Goal: Navigation & Orientation: Find specific page/section

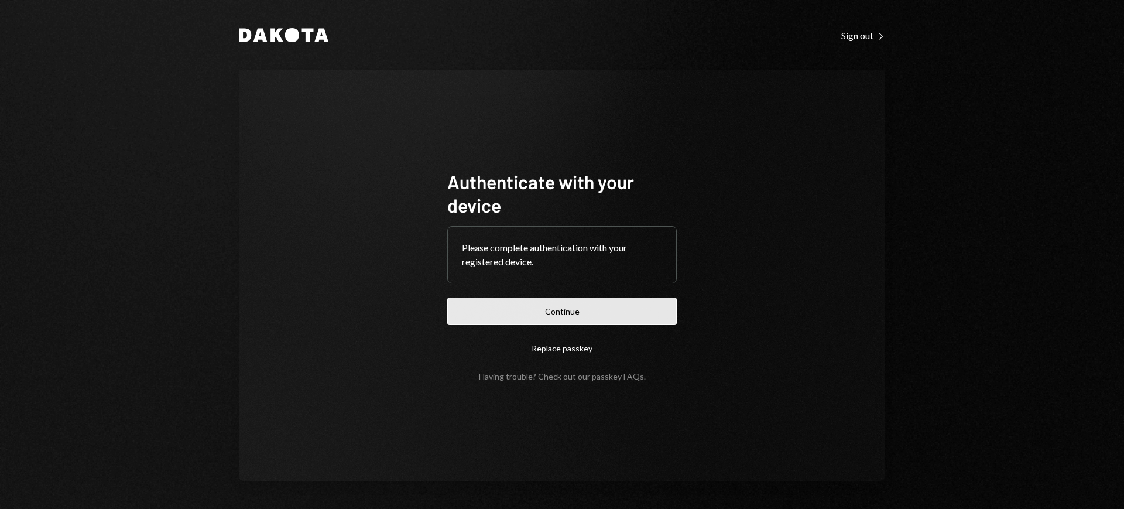
click at [561, 300] on button "Continue" at bounding box center [562, 311] width 230 height 28
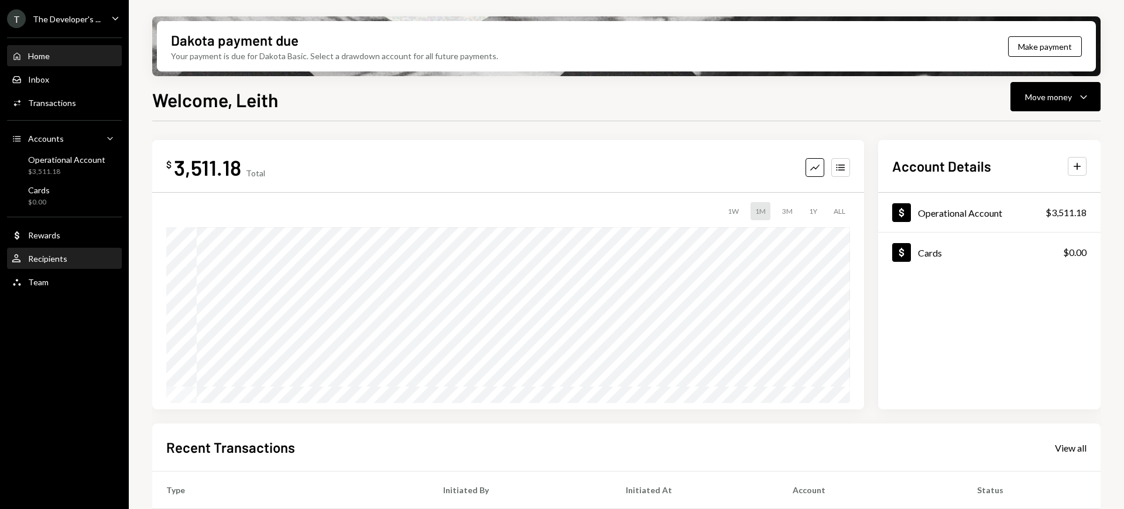
click at [45, 256] on div "Recipients" at bounding box center [47, 259] width 39 height 10
